Goal: Download file/media: Download file/media

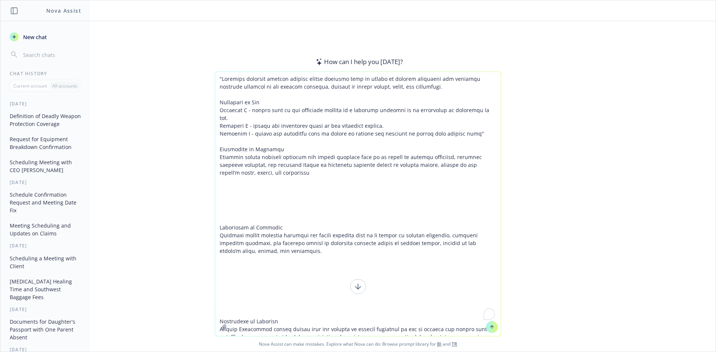
scroll to position [1509, 0]
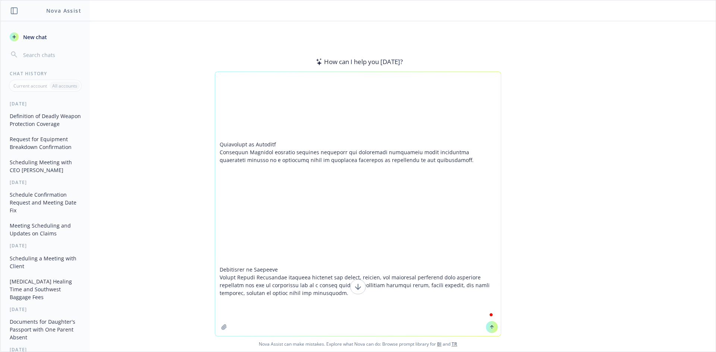
type textarea ""Loremips dolorsit ametcon adipisc elitse doeiusmo temp in utlabo et dolorem al…"
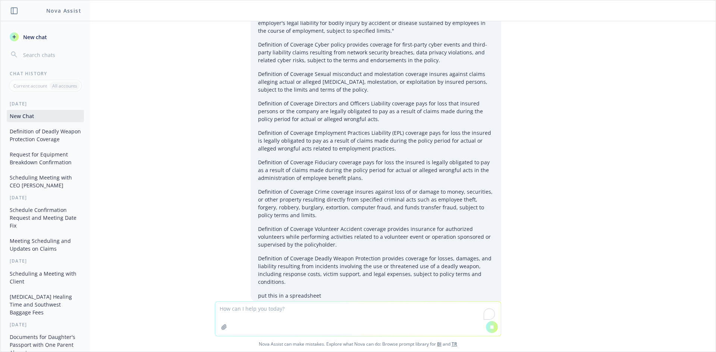
scroll to position [383, 0]
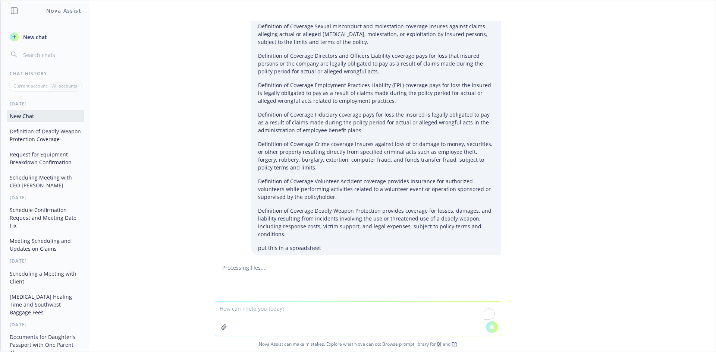
click at [349, 216] on p "Definition of Coverage Deadly Weapon Protection provides coverage for losses, d…" at bounding box center [376, 222] width 236 height 31
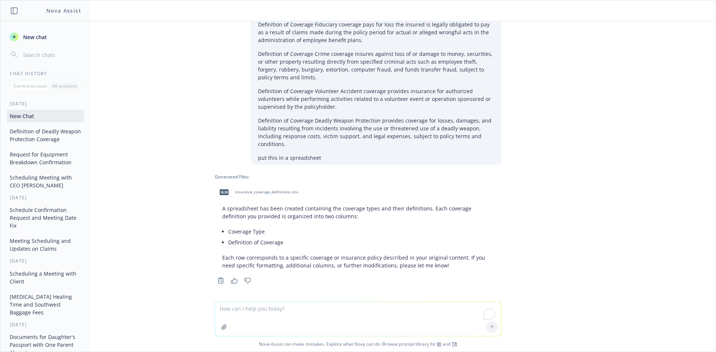
scroll to position [476, 0]
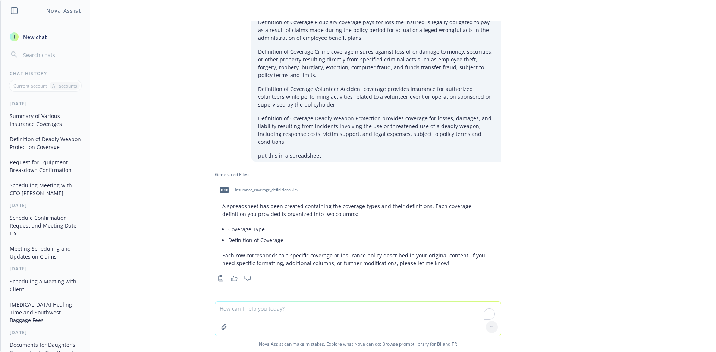
click at [255, 189] on span "insurance_coverage_definitions.xlsx" at bounding box center [266, 190] width 63 height 5
